Goal: Check status

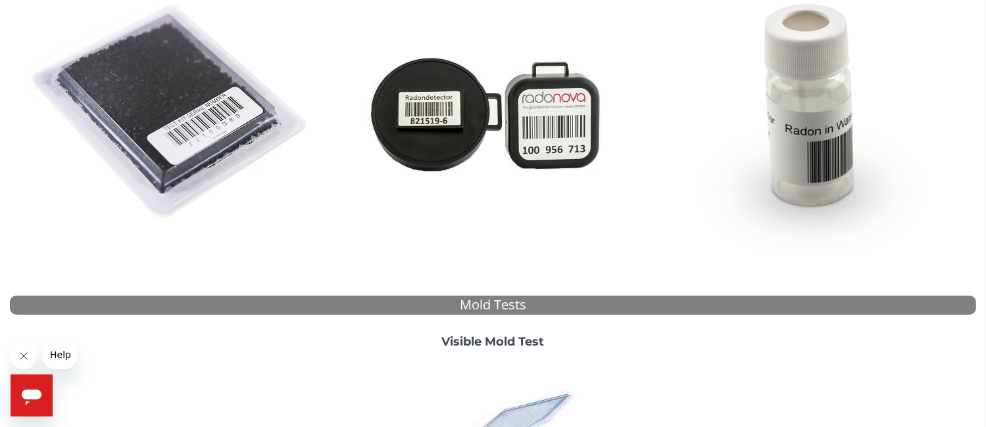
scroll to position [257, 0]
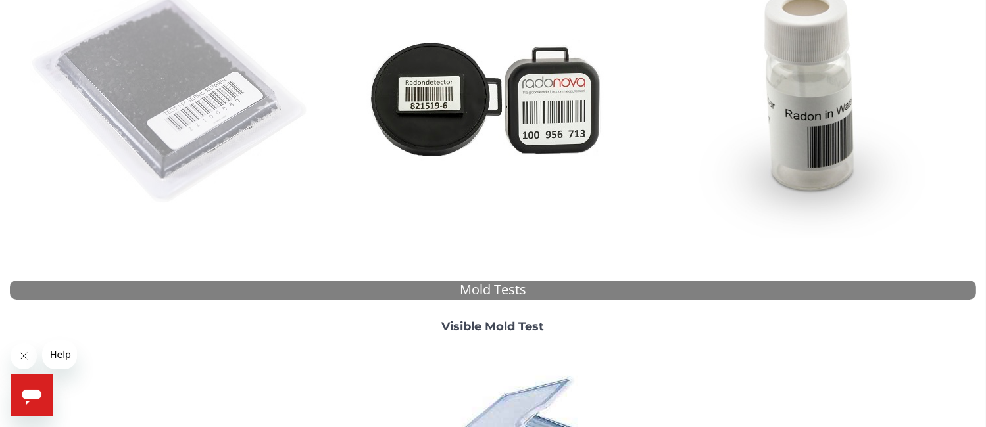
click at [178, 98] on img at bounding box center [171, 97] width 283 height 283
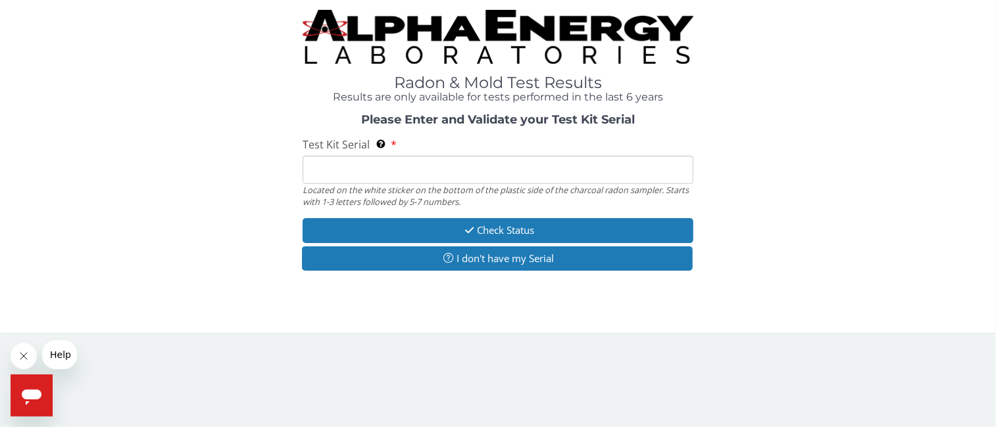
click at [395, 173] on input "Test Kit Serial Located on the white sticker on the bottom of the plastic side …" at bounding box center [498, 170] width 391 height 28
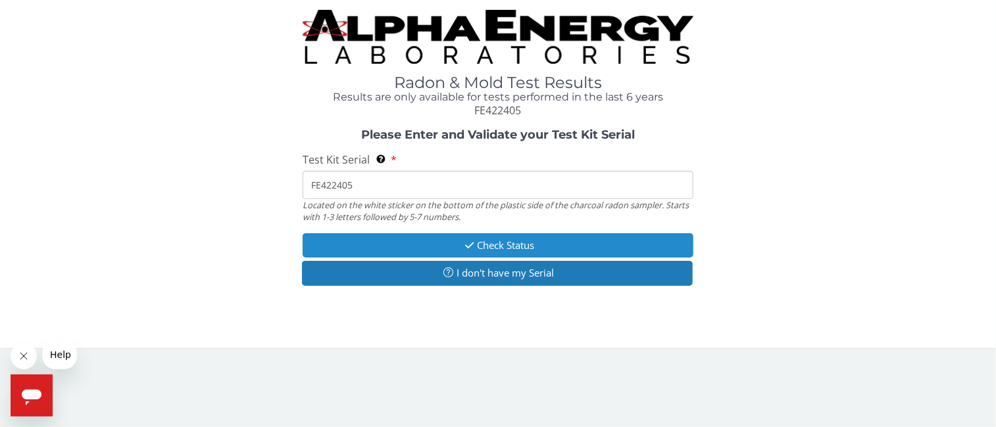
type input "FE422405"
click at [514, 246] on button "Check Status" at bounding box center [498, 245] width 391 height 24
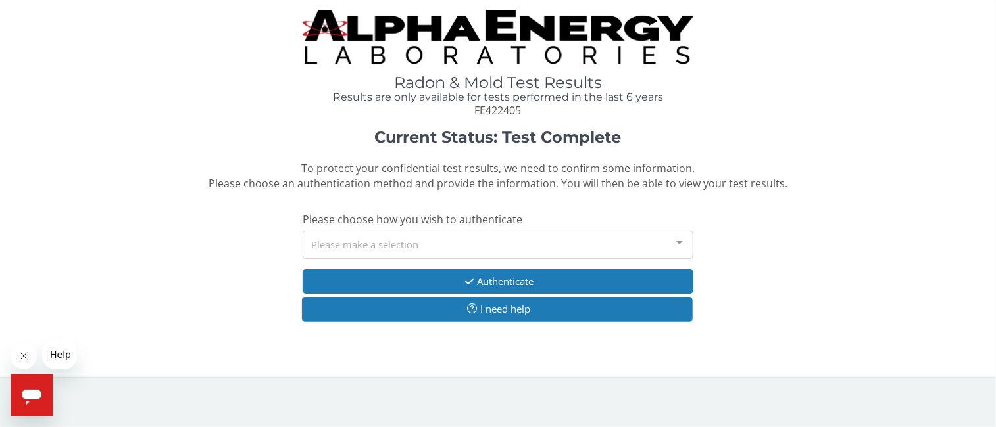
click at [641, 244] on div "Please make a selection" at bounding box center [498, 245] width 391 height 28
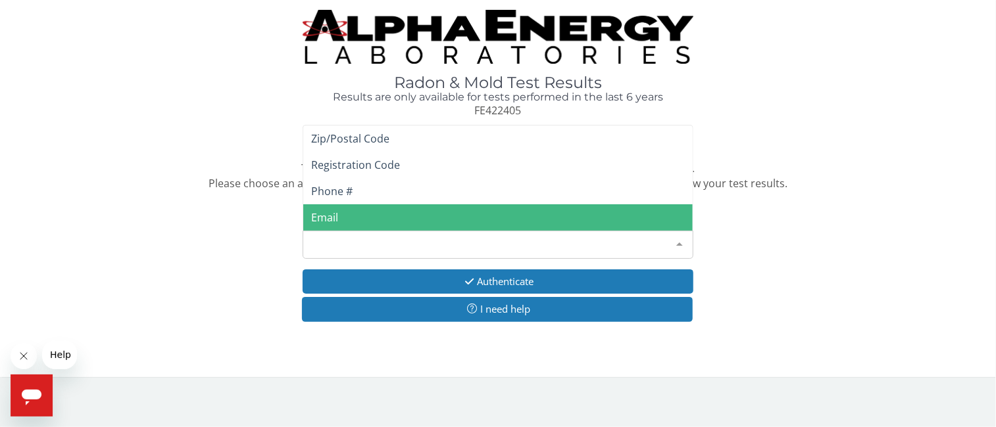
click at [760, 225] on div "Current Status: Test Complete To protect your confidential test results, we nee…" at bounding box center [498, 232] width 976 height 207
click at [364, 243] on div "Please make a selection" at bounding box center [498, 245] width 391 height 28
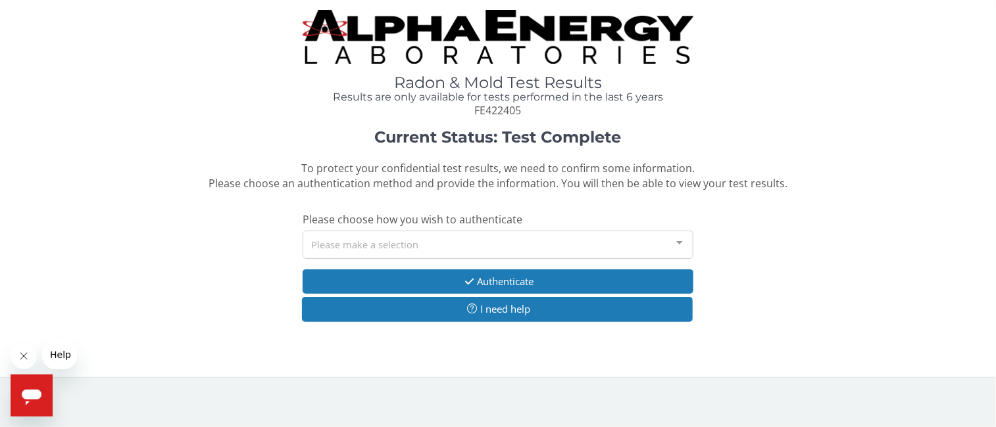
click at [388, 246] on div "Please make a selection" at bounding box center [498, 245] width 391 height 28
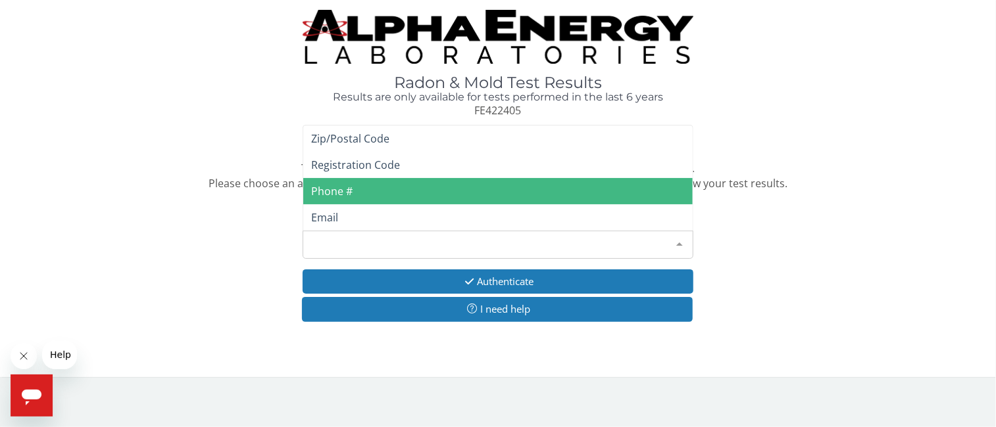
click at [391, 189] on span "Phone #" at bounding box center [497, 191] width 389 height 26
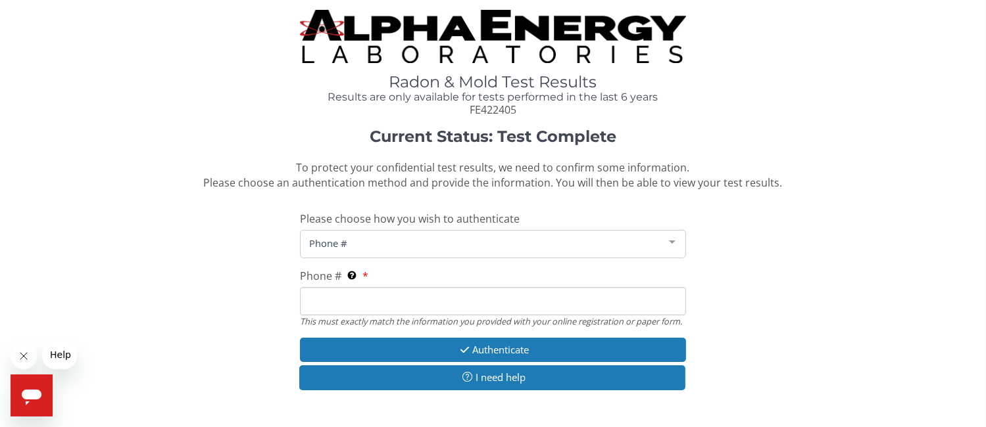
click at [370, 303] on input "Phone # This must exactly match the information you provided with your online r…" at bounding box center [493, 301] width 387 height 28
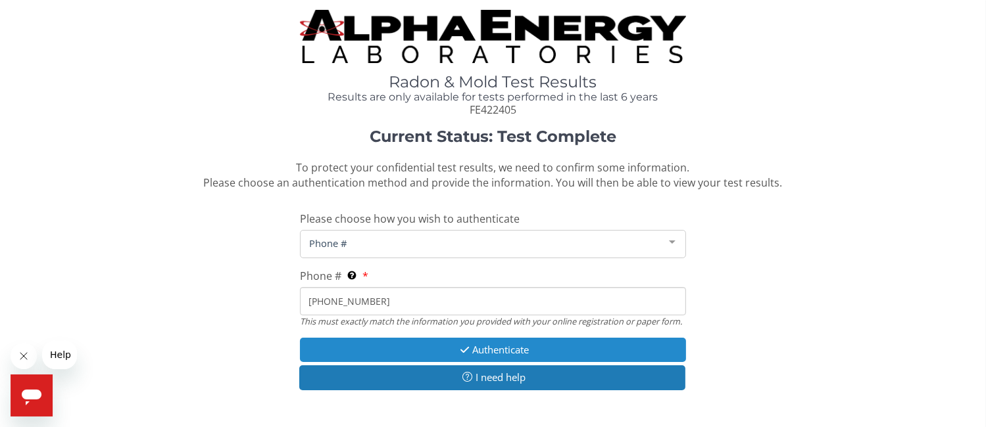
type input "[PHONE_NUMBER]"
click at [539, 350] on button "Authenticate" at bounding box center [493, 350] width 387 height 24
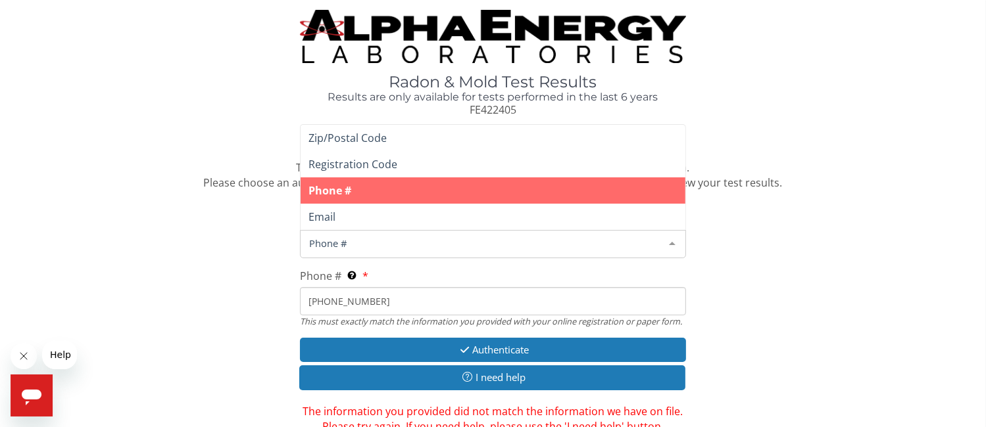
click at [628, 245] on span "Phone #" at bounding box center [483, 243] width 354 height 14
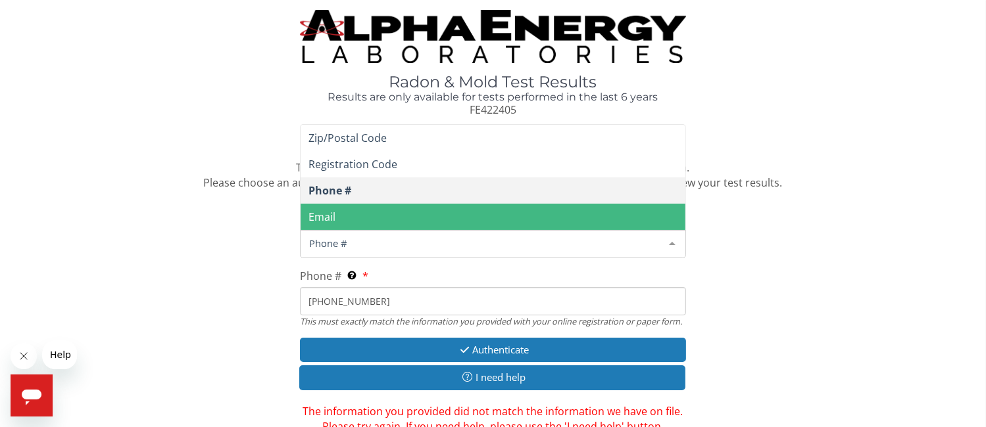
click at [485, 218] on span "Email" at bounding box center [493, 217] width 385 height 26
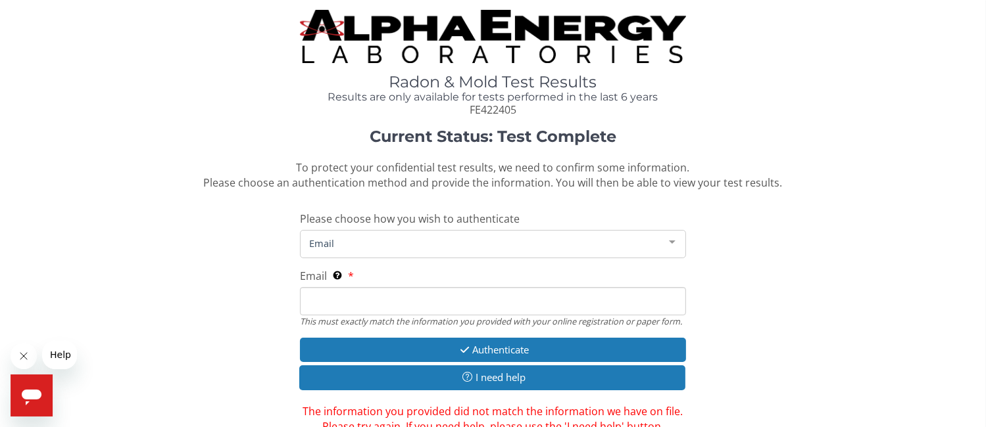
click at [387, 309] on input "Email This must exactly match the information you provided with your online reg…" at bounding box center [493, 301] width 387 height 28
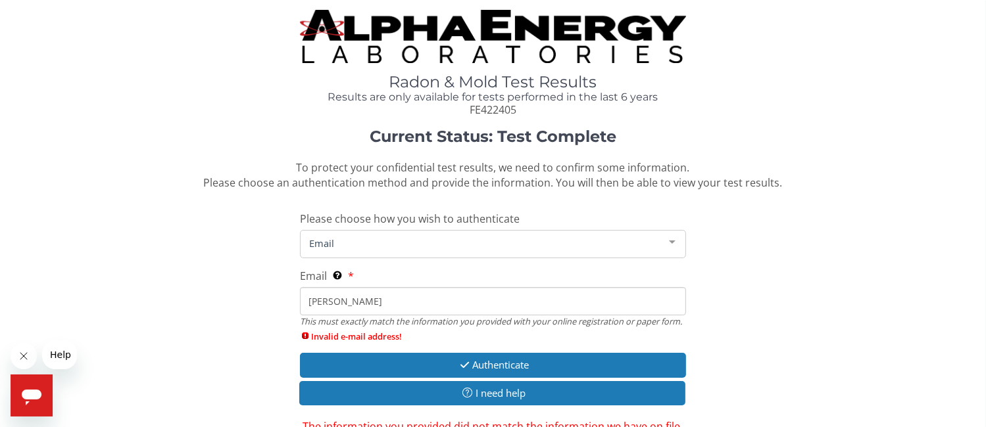
type input "[EMAIL_ADDRESS][DOMAIN_NAME]"
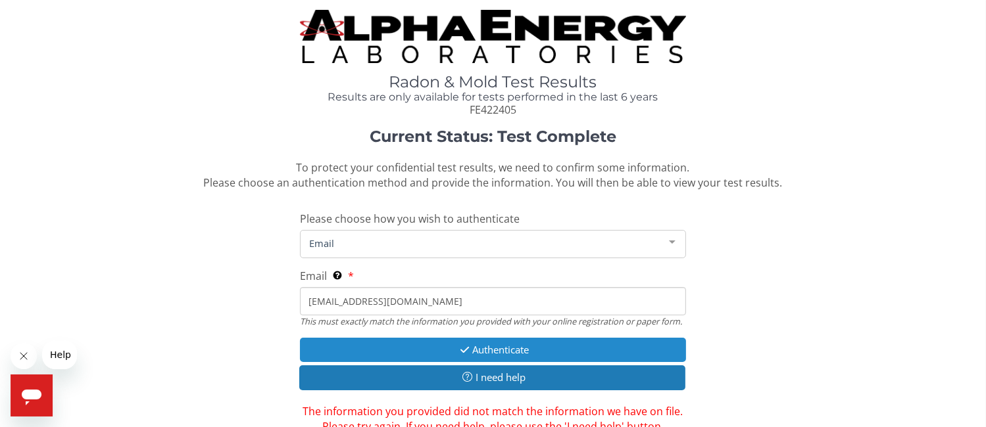
click at [516, 347] on button "Authenticate" at bounding box center [493, 350] width 387 height 24
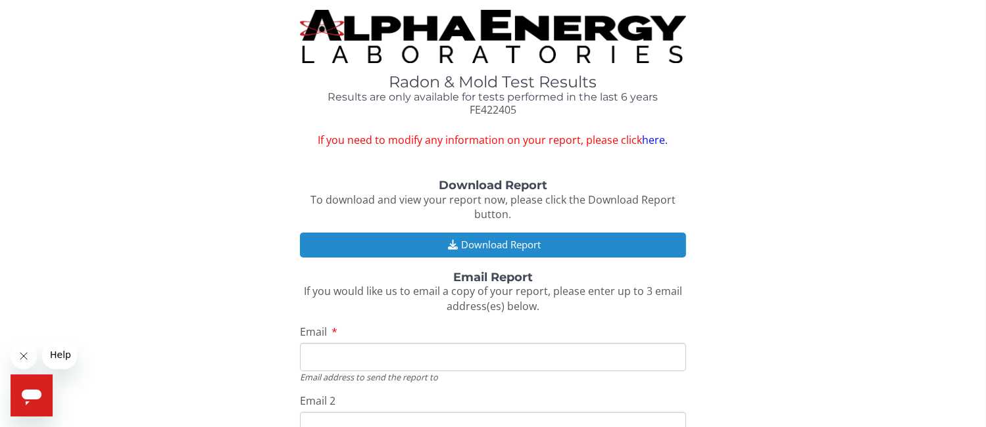
click at [510, 247] on button "Download Report" at bounding box center [493, 245] width 387 height 24
